Goal: Task Accomplishment & Management: Use online tool/utility

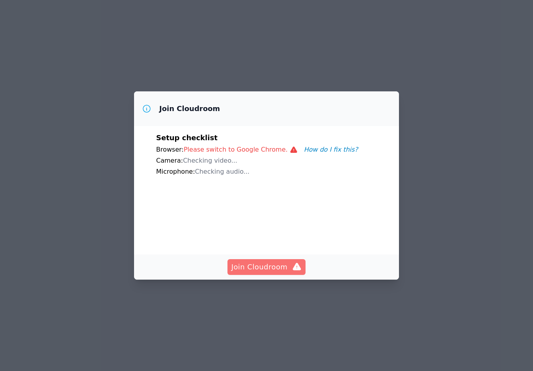
click at [279, 270] on span "Join Cloudroom" at bounding box center [266, 267] width 71 height 11
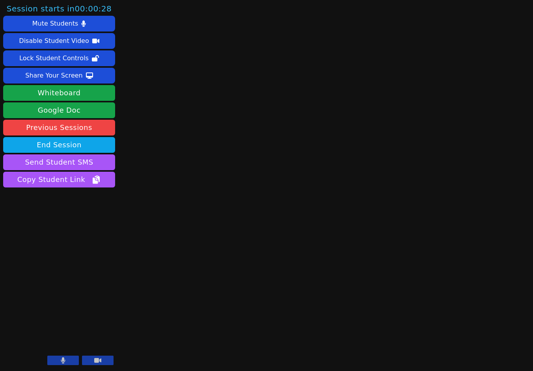
click at [97, 360] on icon at bounding box center [97, 360] width 7 height 5
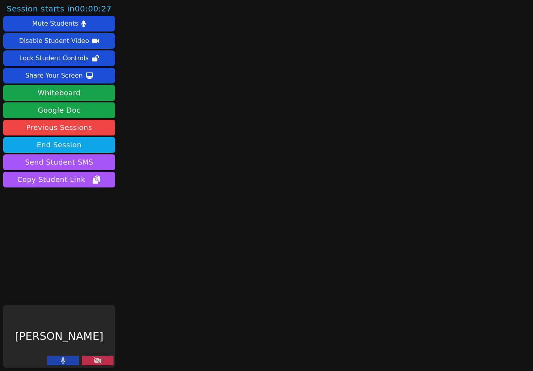
click at [68, 364] on button at bounding box center [63, 360] width 32 height 9
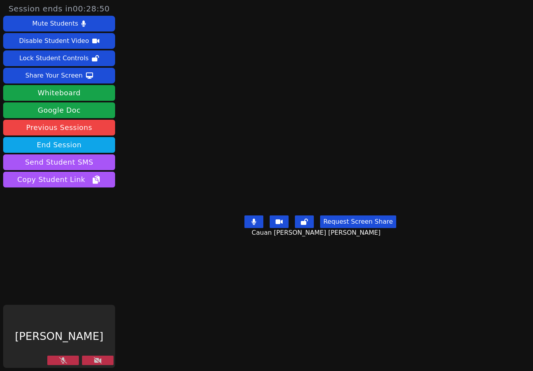
click at [91, 361] on button at bounding box center [98, 360] width 32 height 9
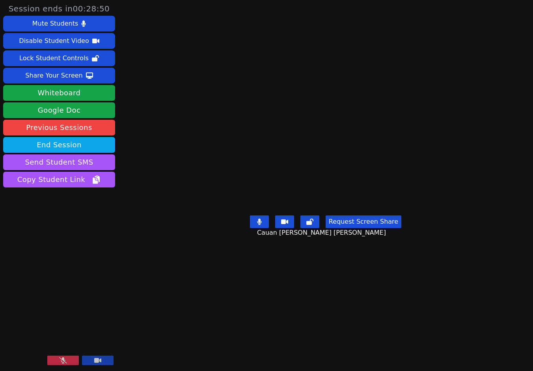
click at [63, 363] on icon at bounding box center [63, 361] width 8 height 6
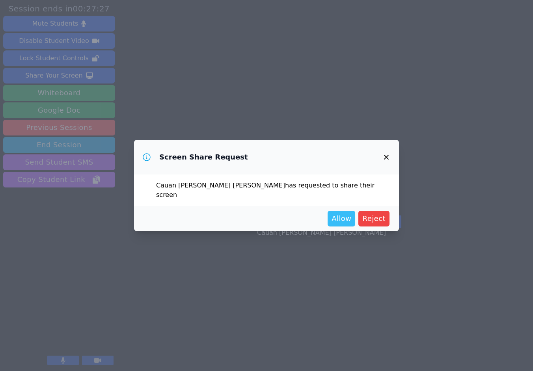
click at [336, 216] on span "Allow" at bounding box center [342, 218] width 20 height 11
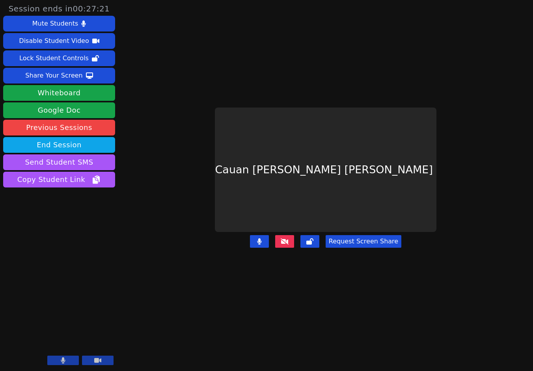
click at [285, 248] on button at bounding box center [284, 241] width 19 height 13
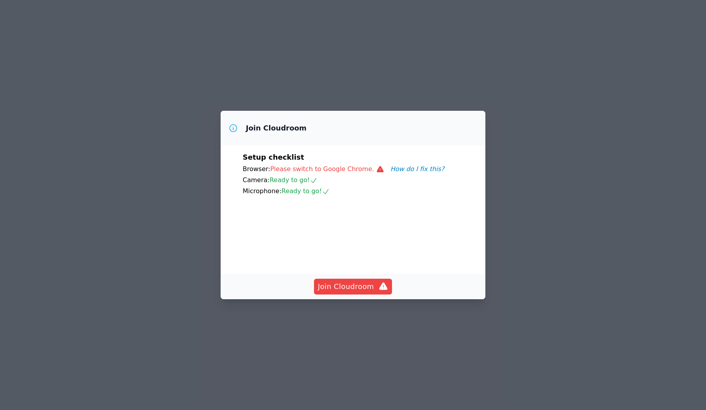
click at [300, 229] on video at bounding box center [302, 231] width 118 height 59
click at [356, 292] on span "Join Cloudroom" at bounding box center [353, 286] width 71 height 11
